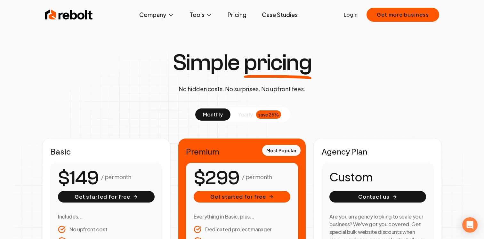
click at [354, 16] on link "Login" at bounding box center [351, 15] width 14 height 8
click at [346, 13] on link "Login" at bounding box center [351, 15] width 14 height 8
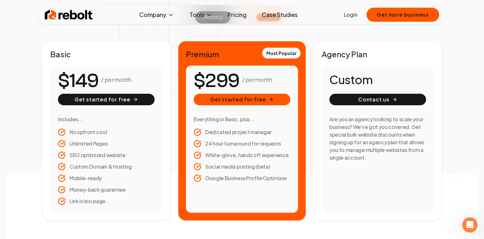
scroll to position [102, 0]
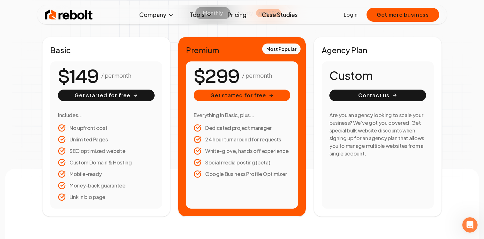
click at [309, 62] on div "Basic / per month Get started for free Includes... No upfront cost Unlimited Pa…" at bounding box center [242, 127] width 400 height 180
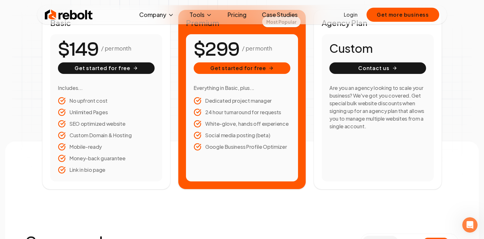
scroll to position [130, 0]
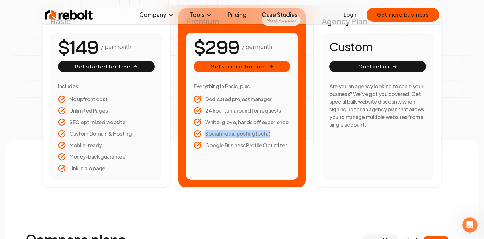
click at [269, 135] on li "Social media posting (beta)" at bounding box center [242, 134] width 97 height 8
click at [309, 80] on div "Basic / per month Get started for free Includes... No upfront cost Unlimited Pa…" at bounding box center [242, 98] width 400 height 180
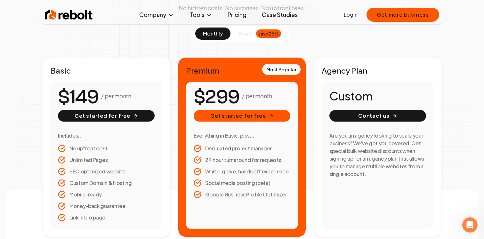
scroll to position [80, 0]
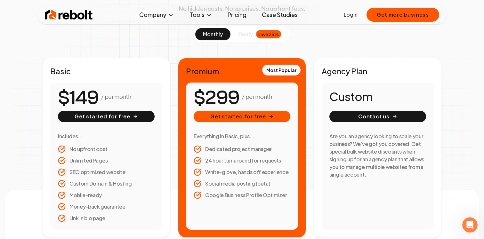
click at [309, 81] on div "Basic / per month Get started for free Includes... No upfront cost Unlimited Pa…" at bounding box center [242, 148] width 400 height 180
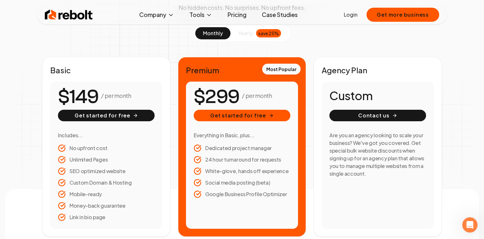
click at [309, 77] on div "Basic / per month Get started for free Includes... No upfront cost Unlimited Pa…" at bounding box center [242, 147] width 400 height 180
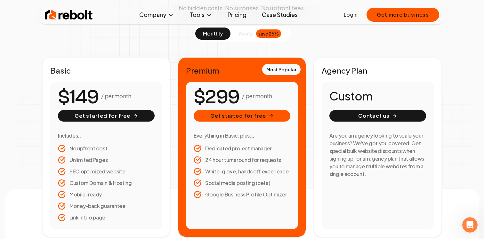
scroll to position [93, 0]
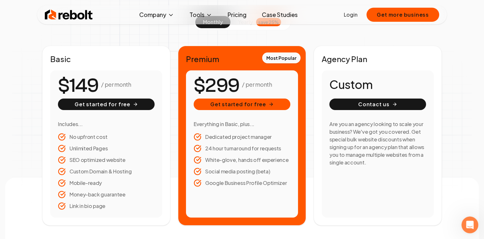
click at [469, 224] on icon "Open Intercom Messenger" at bounding box center [469, 224] width 11 height 11
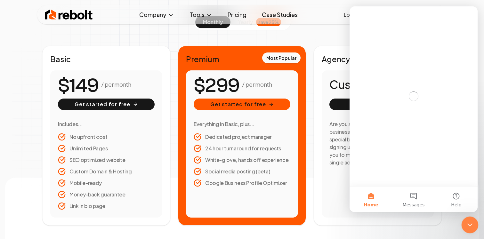
scroll to position [0, 0]
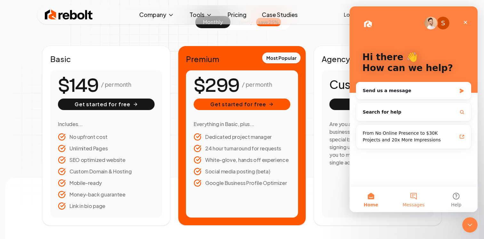
click at [418, 196] on button "Messages" at bounding box center [413, 200] width 43 height 26
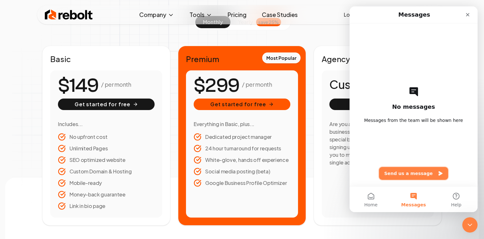
click at [426, 171] on button "Send us a message" at bounding box center [413, 173] width 69 height 13
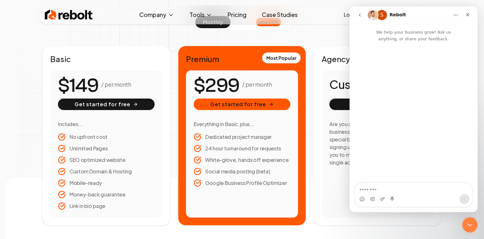
click at [408, 187] on textarea "Message…" at bounding box center [413, 188] width 117 height 11
click at [470, 14] on icon "Close" at bounding box center [467, 14] width 5 height 5
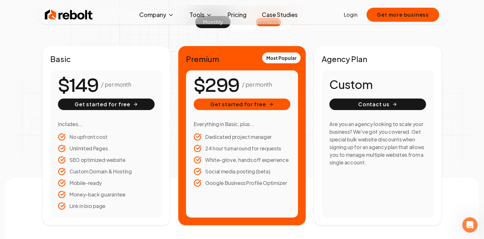
click at [462, 68] on div "Simple pricing No hidden costs. No surprises. No upfront fees. monthly yearly s…" at bounding box center [242, 92] width 484 height 267
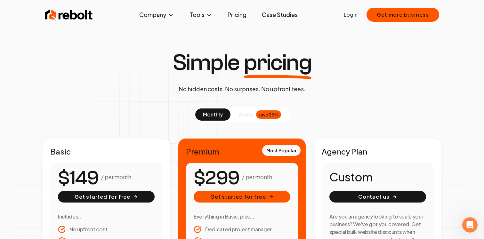
click at [324, 81] on div "Simple pricing No hidden costs. No surprises. No upfront fees. monthly yearly s…" at bounding box center [242, 184] width 484 height 267
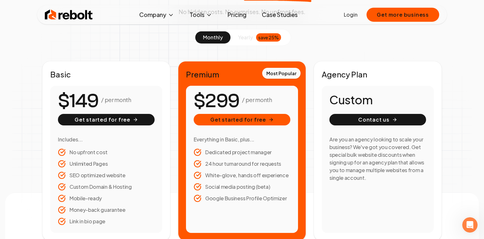
scroll to position [86, 0]
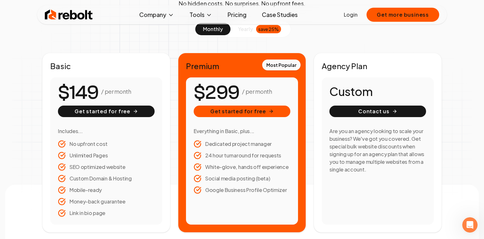
click at [249, 32] on span "yearly" at bounding box center [245, 29] width 15 height 8
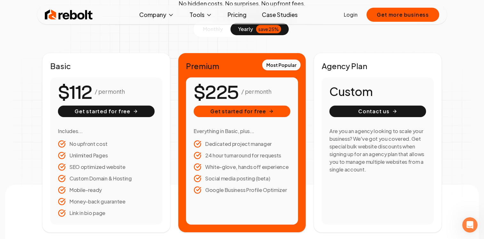
click at [217, 34] on button "monthly" at bounding box center [212, 29] width 35 height 12
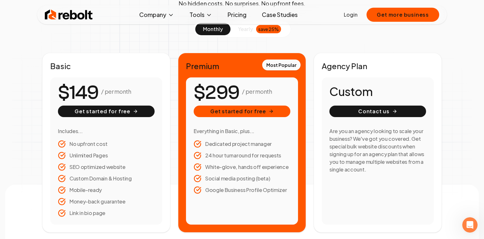
click at [242, 32] on span "yearly" at bounding box center [245, 29] width 15 height 8
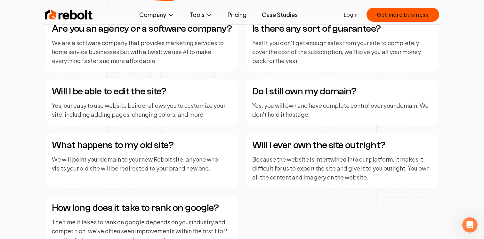
scroll to position [880, 0]
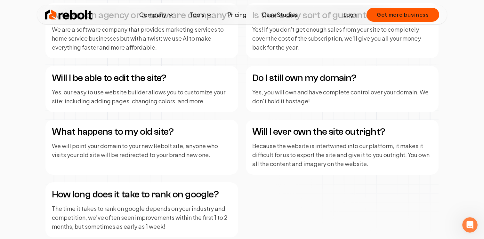
click at [241, 76] on div "Are you an agency or a software company? We are a software company that provide…" at bounding box center [241, 120] width 393 height 234
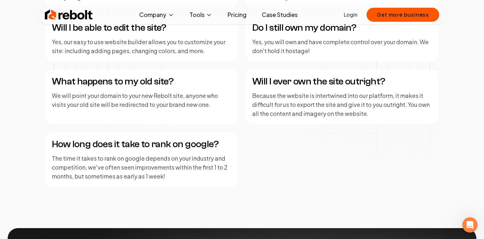
scroll to position [933, 0]
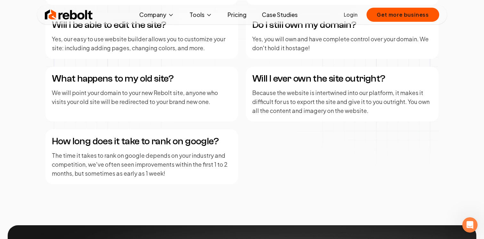
click at [241, 88] on div "Are you an agency or a software company? We are a software company that provide…" at bounding box center [241, 67] width 393 height 234
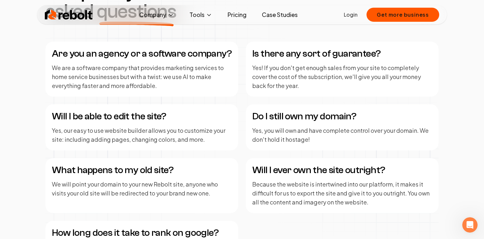
scroll to position [837, 0]
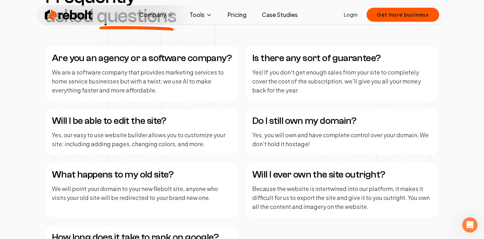
click at [241, 72] on div "Are you an agency or a software company? We are a software company that provide…" at bounding box center [241, 163] width 393 height 234
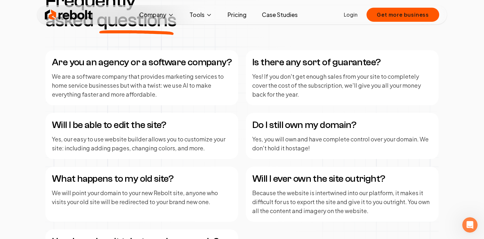
scroll to position [832, 0]
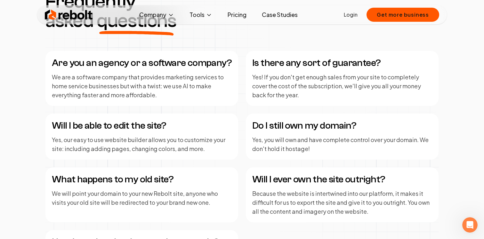
click at [241, 72] on div "Are you an agency or a software company? We are a software company that provide…" at bounding box center [241, 168] width 393 height 234
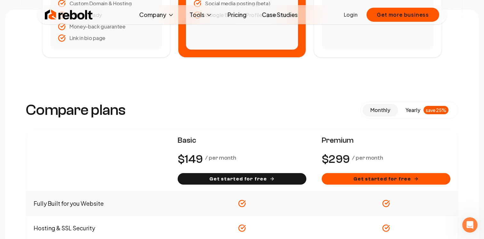
scroll to position [0, 0]
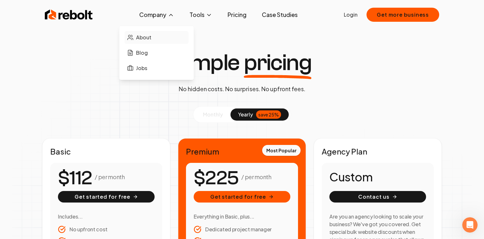
click at [147, 36] on span "About" at bounding box center [143, 38] width 15 height 8
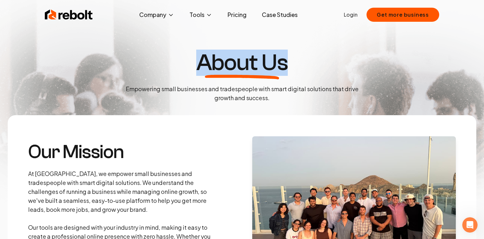
drag, startPoint x: 286, startPoint y: 66, endPoint x: 203, endPoint y: 63, distance: 83.3
click at [203, 63] on h1 "About Us" at bounding box center [242, 62] width 92 height 23
drag, startPoint x: 199, startPoint y: 63, endPoint x: 286, endPoint y: 67, distance: 87.9
click at [286, 67] on h1 "About Us" at bounding box center [242, 62] width 92 height 23
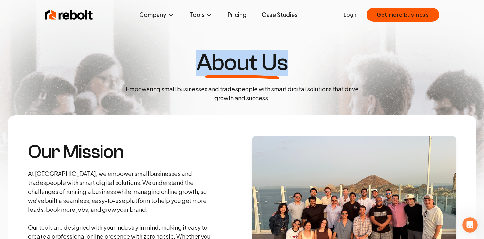
click at [286, 67] on h1 "About Us" at bounding box center [242, 62] width 92 height 23
drag, startPoint x: 286, startPoint y: 67, endPoint x: 201, endPoint y: 62, distance: 85.7
click at [201, 62] on h1 "About Us" at bounding box center [242, 62] width 92 height 23
click at [240, 17] on link "Pricing" at bounding box center [237, 14] width 29 height 13
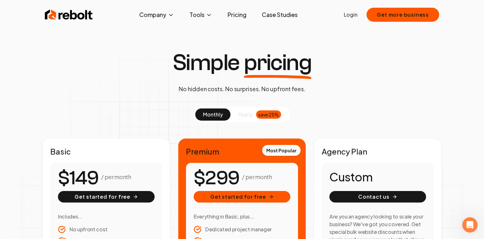
click at [173, 156] on div "Basic / per month Get started for free Includes... No upfront cost Unlimited Pa…" at bounding box center [242, 228] width 400 height 180
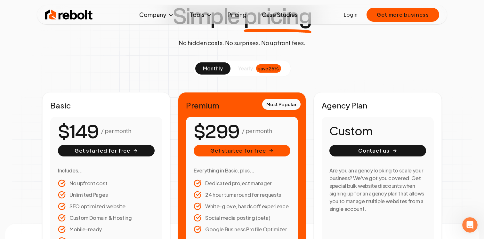
scroll to position [45, 0]
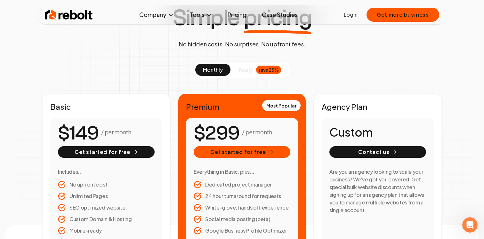
click at [308, 105] on div "Basic / per month Get started for free Includes... No upfront cost Unlimited Pa…" at bounding box center [242, 184] width 400 height 180
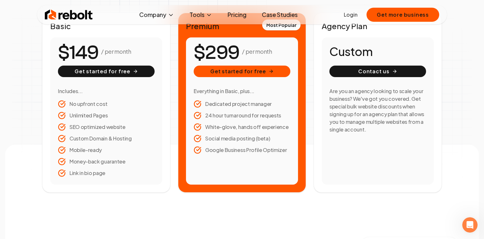
scroll to position [131, 0]
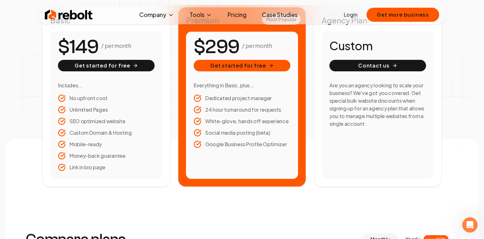
click at [308, 70] on div "Basic / per month Get started for free Includes... No upfront cost Unlimited Pa…" at bounding box center [242, 97] width 400 height 180
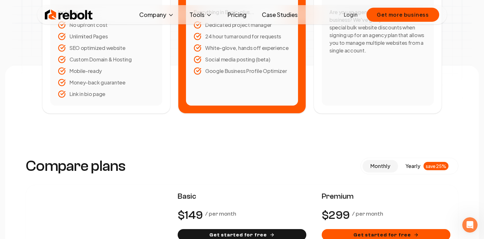
scroll to position [0, 0]
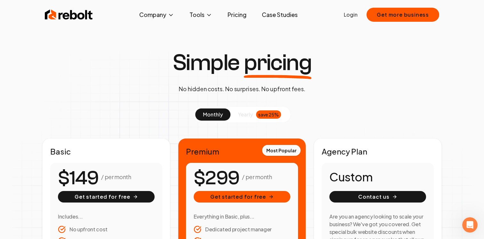
click at [429, 53] on div "Simple pricing No hidden costs. No surprises. No upfront fees. monthly yearly s…" at bounding box center [242, 184] width 484 height 267
